Goal: Information Seeking & Learning: Find specific page/section

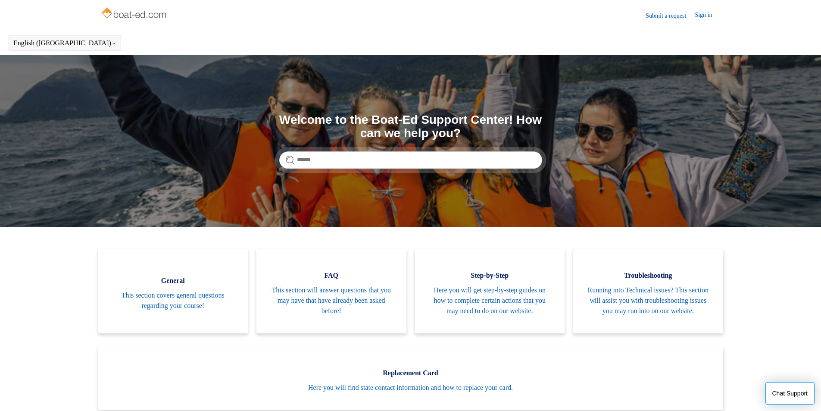
click at [653, 19] on link "Submit a request" at bounding box center [670, 15] width 49 height 9
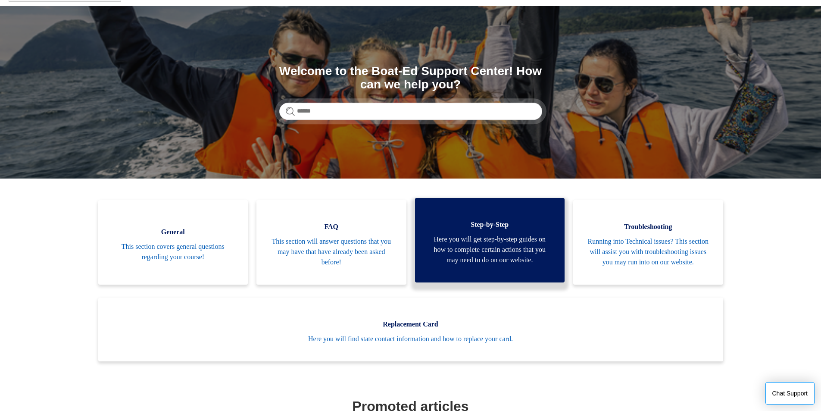
scroll to position [86, 0]
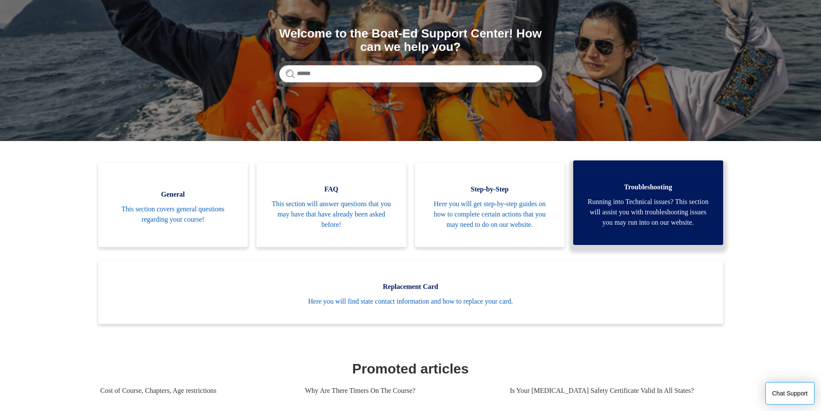
click at [590, 222] on span "Running into Technical issues? This section will assist you with troubleshootin…" at bounding box center [648, 212] width 124 height 31
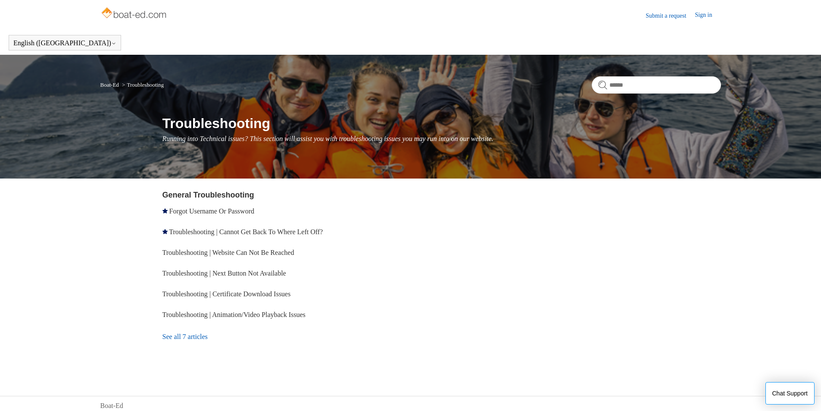
click at [195, 334] on link "See all 7 articles" at bounding box center [287, 336] width 251 height 23
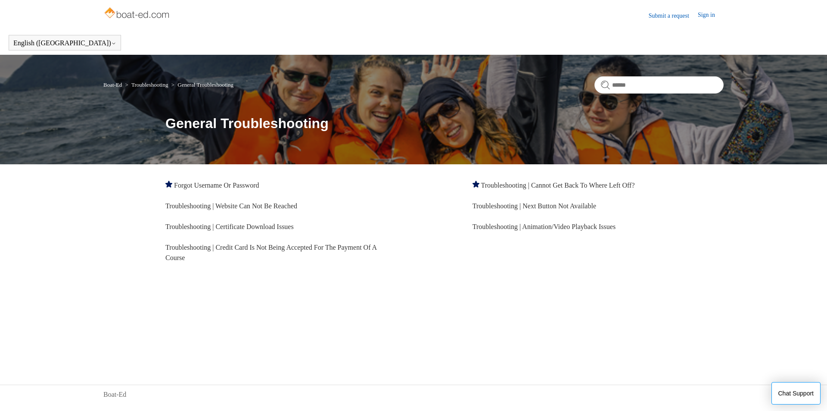
click at [662, 14] on link "Submit a request" at bounding box center [673, 15] width 49 height 9
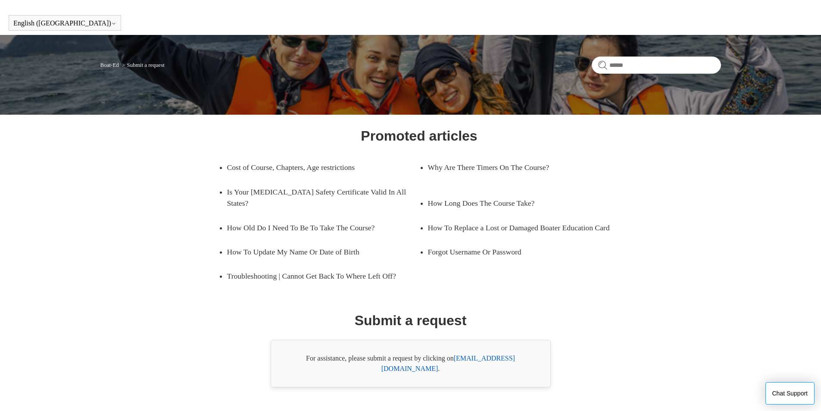
scroll to position [31, 0]
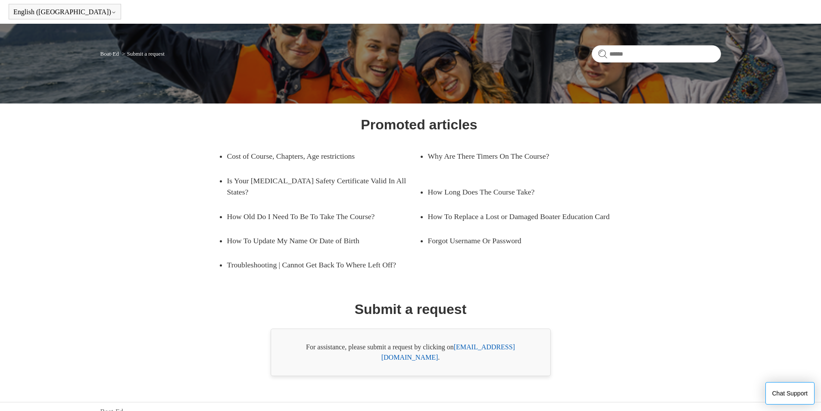
click at [515, 346] on link "support@boat-ed.com" at bounding box center [448, 352] width 134 height 18
click at [494, 348] on link "support@boat-ed.com" at bounding box center [448, 352] width 134 height 18
click at [572, 222] on link "How To Replace a Lost or Damaged Boater Education Card" at bounding box center [524, 216] width 192 height 24
click at [470, 349] on link "support@boat-ed.com" at bounding box center [448, 352] width 134 height 18
click at [771, 236] on main "Boat-Ed Submit a request Promoted articles Cost of Course, Chapters, Age restri…" at bounding box center [410, 200] width 821 height 352
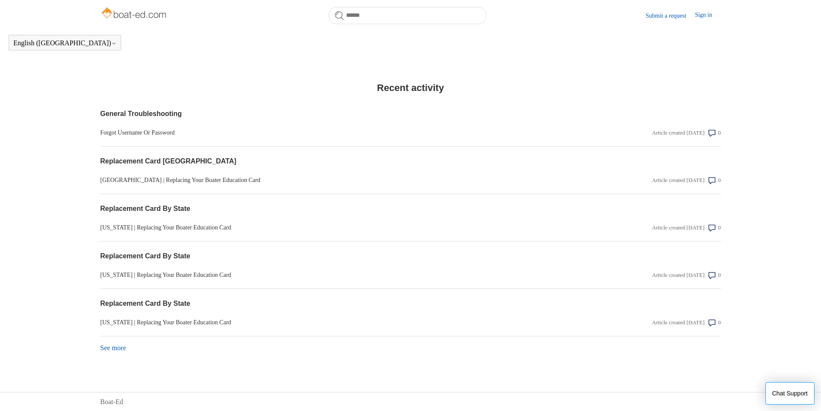
scroll to position [653, 0]
